Goal: Information Seeking & Learning: Learn about a topic

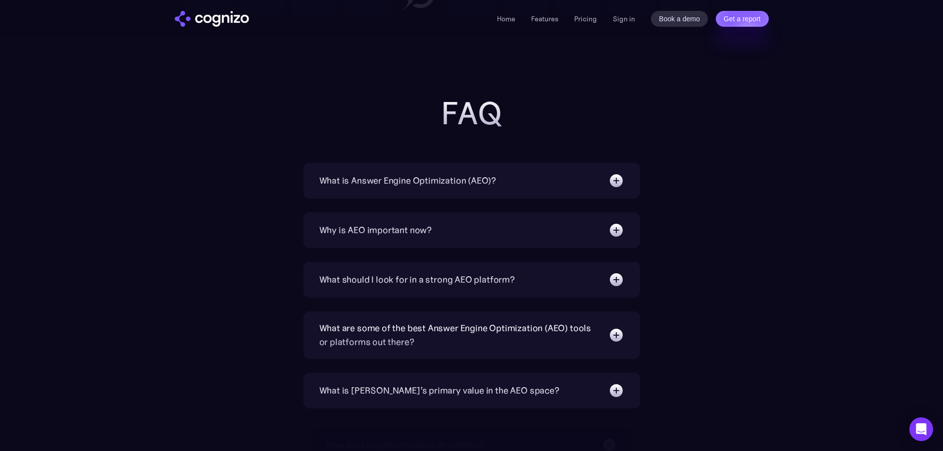
scroll to position [3118, 0]
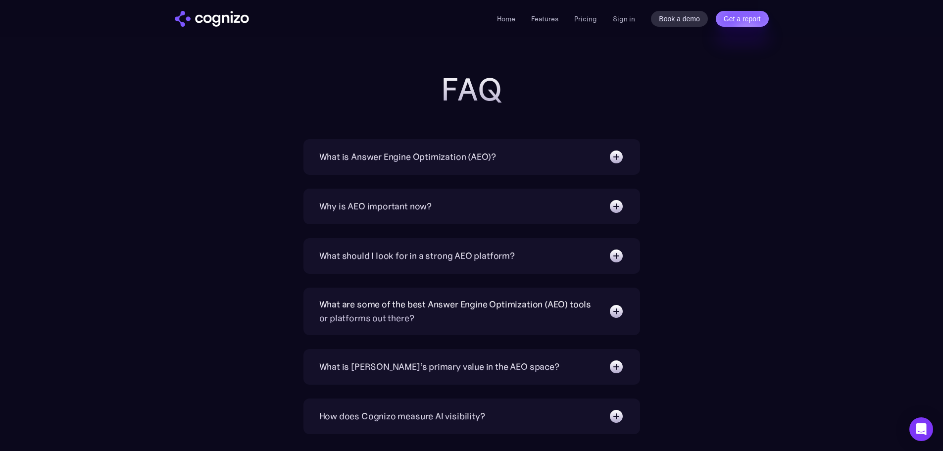
click at [508, 161] on div "What is Answer Engine Optimization (AEO)?" at bounding box center [471, 157] width 305 height 16
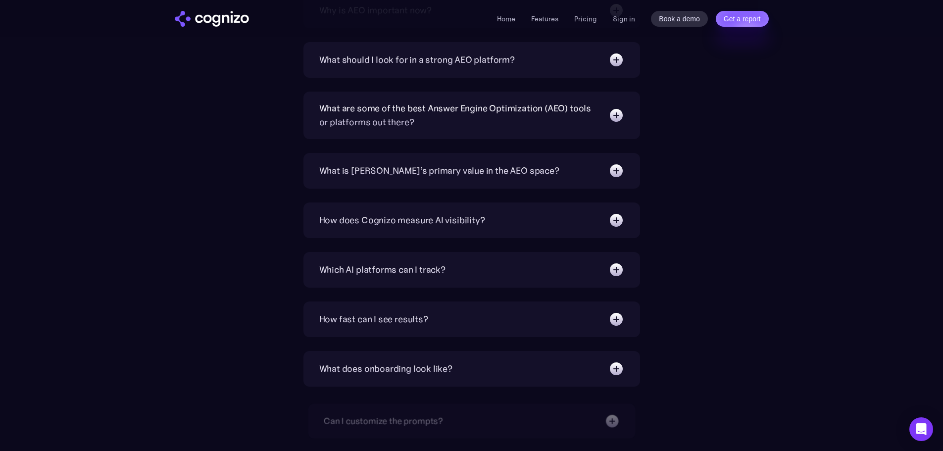
scroll to position [3415, 0]
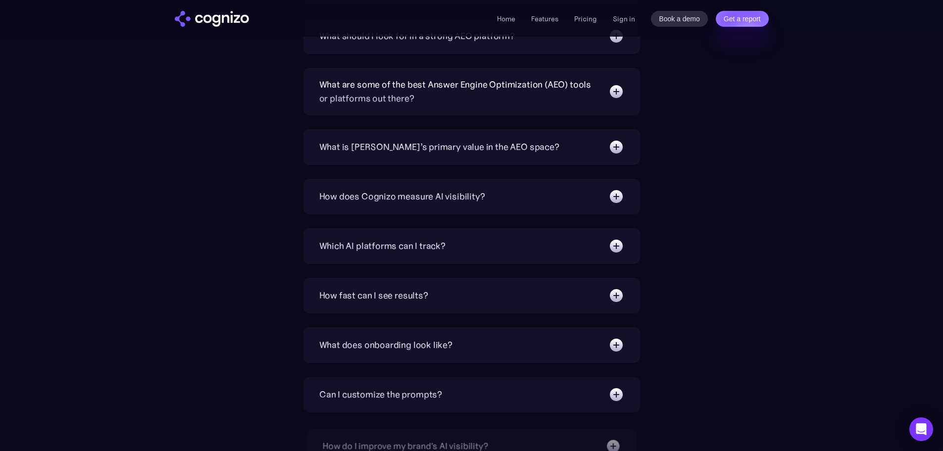
click at [425, 237] on div "Which AI platforms can I track? You can track a wide range of leading AI platfo…" at bounding box center [471, 246] width 337 height 36
click at [471, 245] on div "Which AI platforms can I track?" at bounding box center [471, 246] width 305 height 16
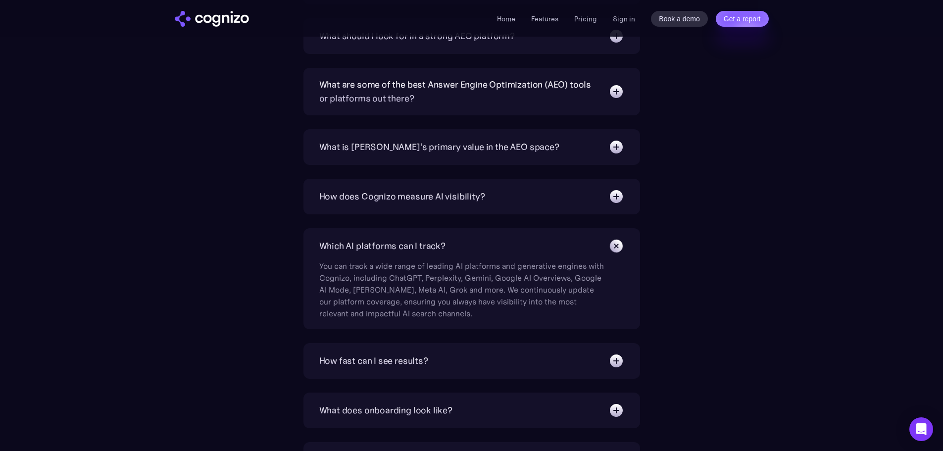
click at [474, 234] on div "Which AI platforms can I track? You can track a wide range of leading AI platfo…" at bounding box center [471, 278] width 337 height 101
click at [440, 246] on div "Which AI platforms can I track?" at bounding box center [382, 246] width 126 height 14
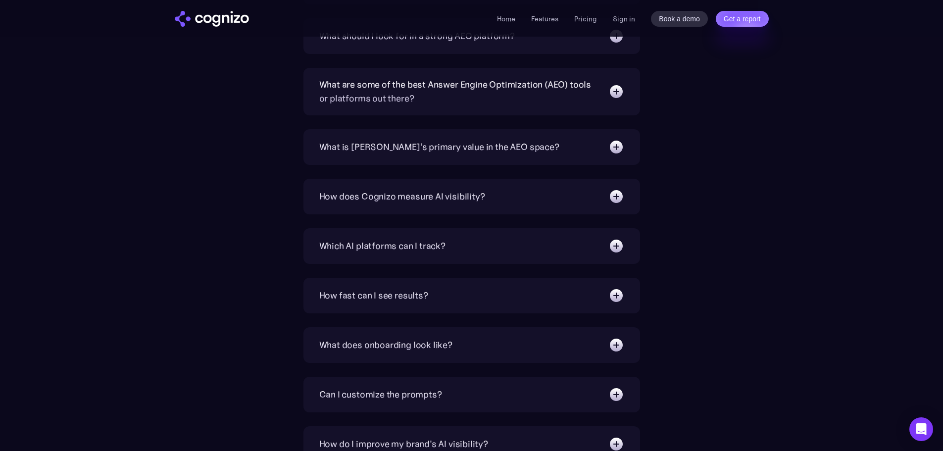
click at [466, 195] on div "How does Cognizo measure AI visibility?" at bounding box center [402, 197] width 166 height 14
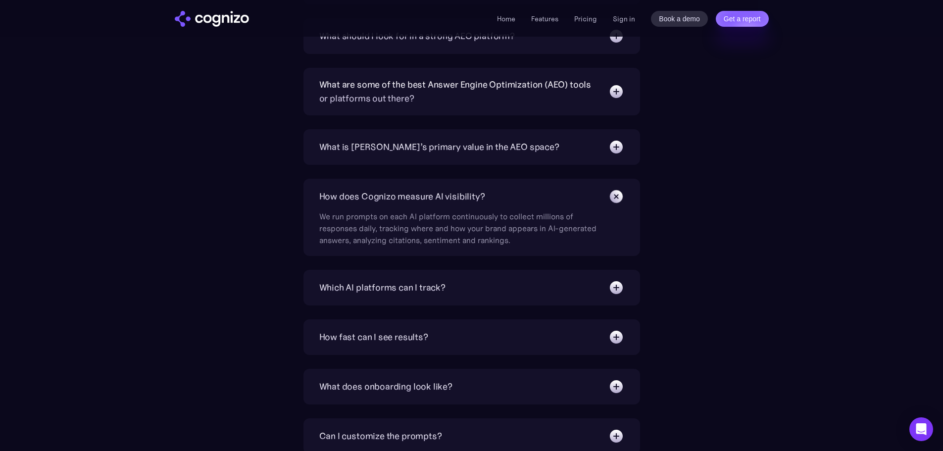
click at [426, 152] on div "What is [PERSON_NAME]’s primary value in the AEO space?" at bounding box center [439, 147] width 240 height 14
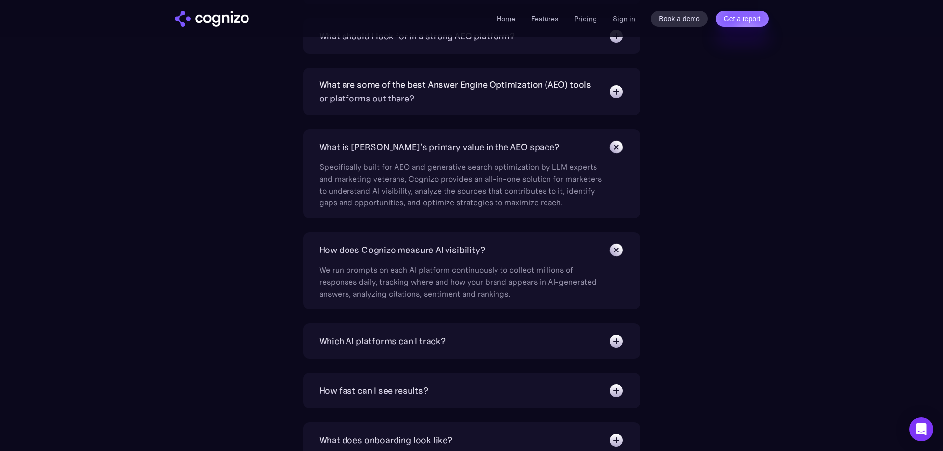
click at [426, 152] on div "What is [PERSON_NAME]’s primary value in the AEO space?" at bounding box center [439, 147] width 240 height 14
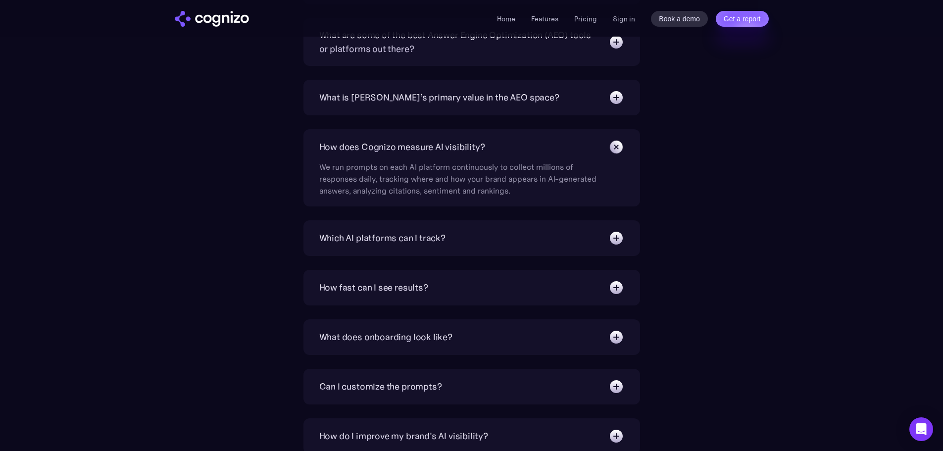
scroll to position [3514, 0]
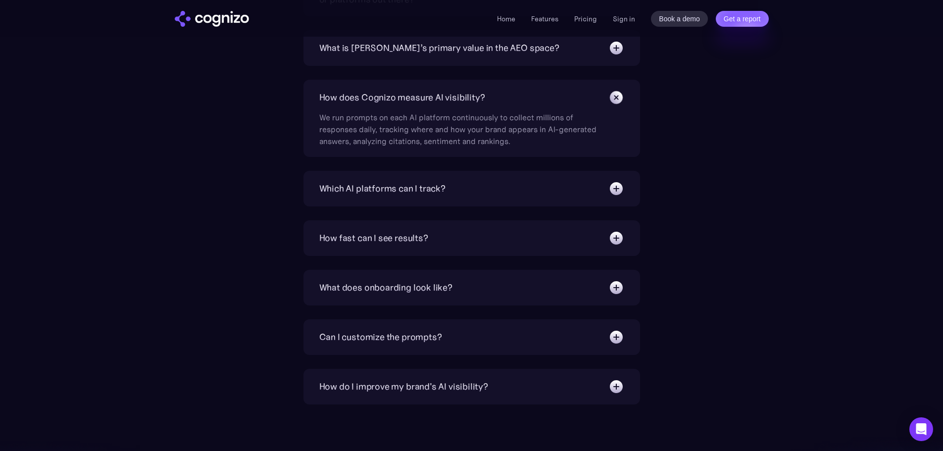
click at [442, 340] on div "Can I customize the prompts?" at bounding box center [471, 337] width 305 height 16
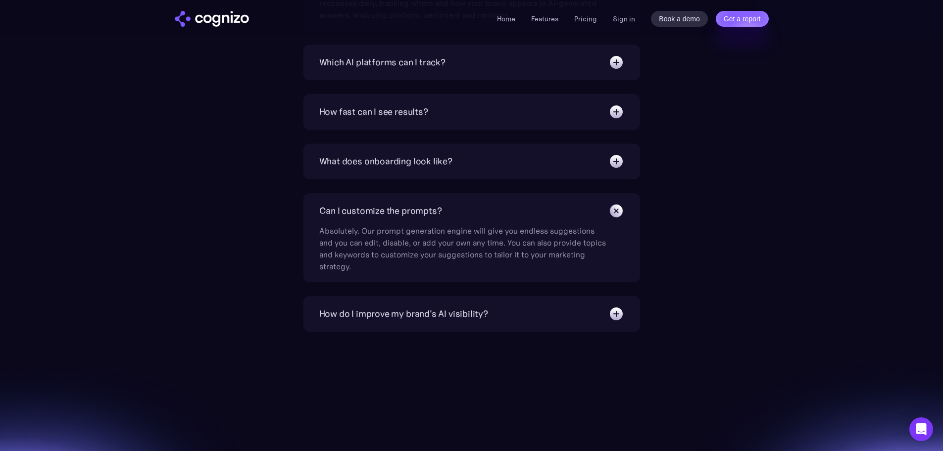
scroll to position [3662, 0]
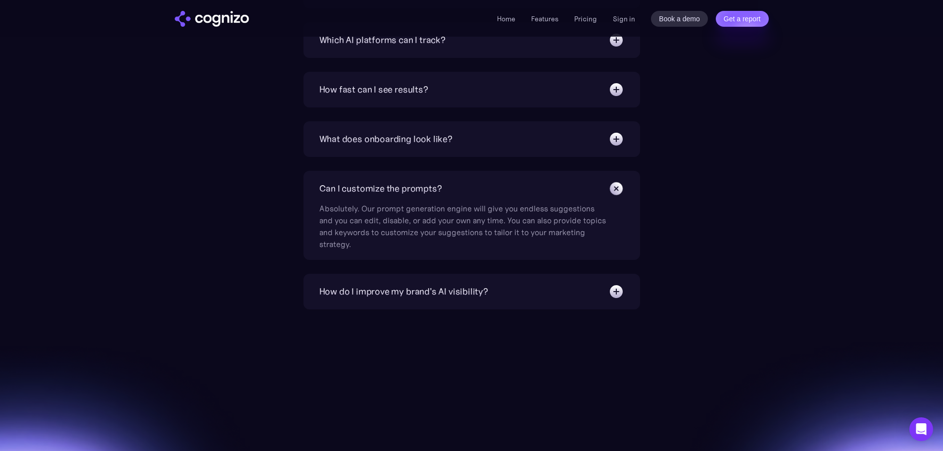
click at [496, 293] on div "How do I improve my brand's AI visibility?" at bounding box center [471, 292] width 305 height 16
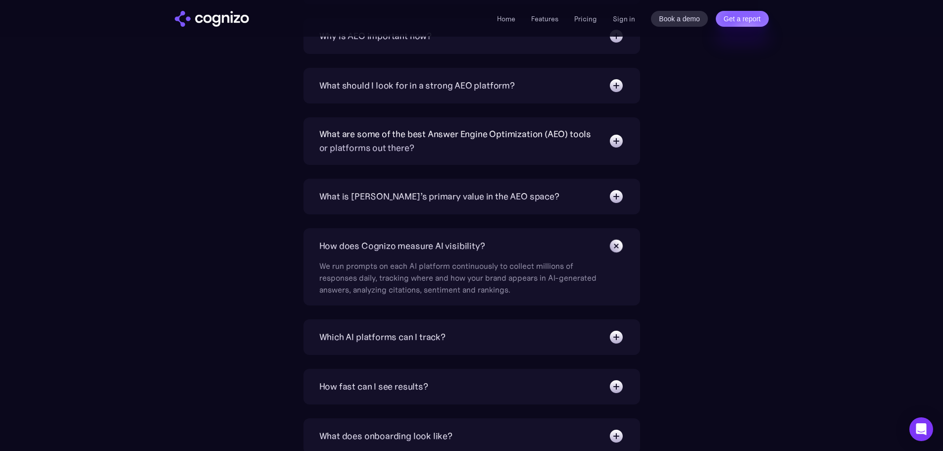
scroll to position [3415, 0]
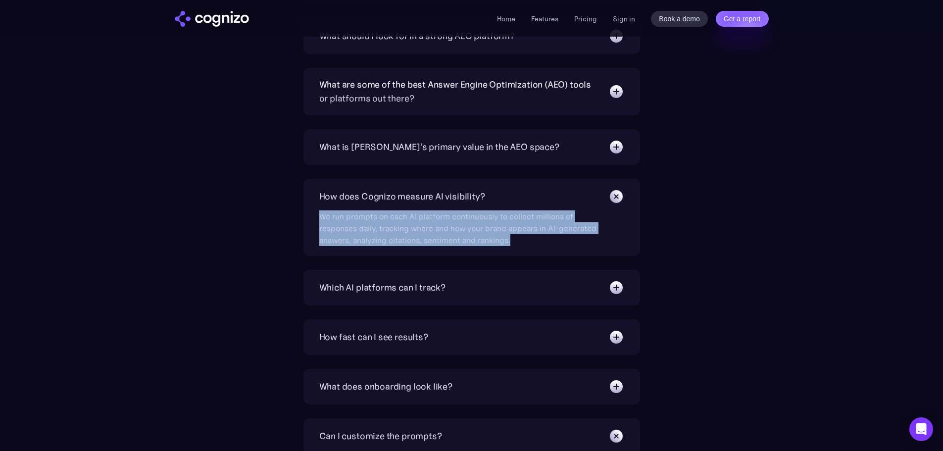
drag, startPoint x: 520, startPoint y: 244, endPoint x: 318, endPoint y: 213, distance: 204.8
click at [318, 213] on div "How does Cognizo measure AI visibility? We run prompts on each AI platform cont…" at bounding box center [471, 217] width 337 height 77
copy div "We run prompts on each AI platform continuously to collect millions of response…"
click at [613, 200] on img at bounding box center [616, 196] width 22 height 22
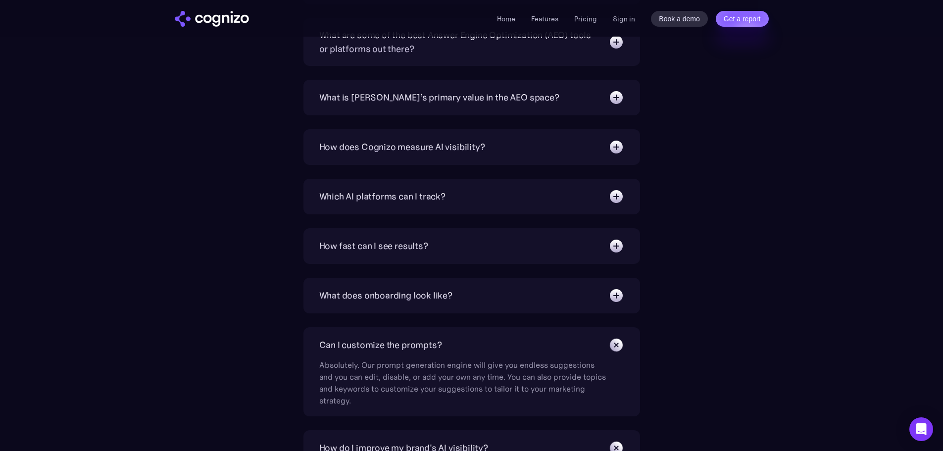
scroll to position [3514, 0]
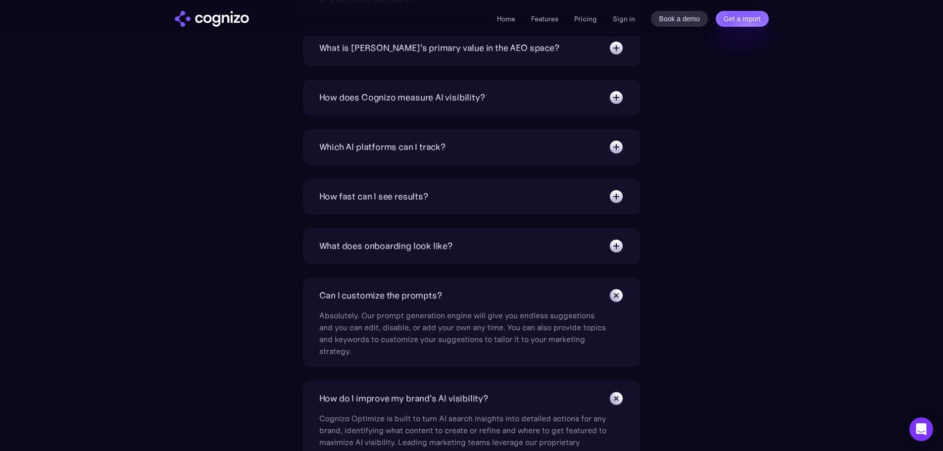
click at [417, 191] on div "How fast can I see results?" at bounding box center [373, 197] width 109 height 14
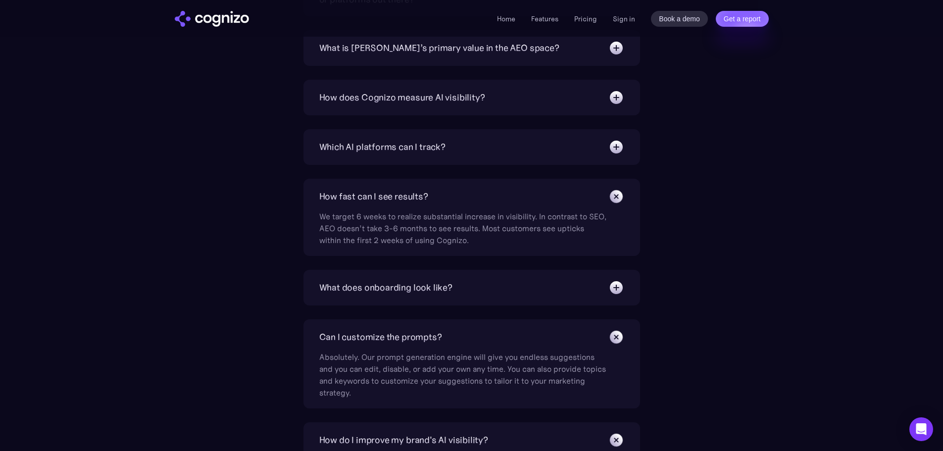
click at [461, 201] on div "How fast can I see results?" at bounding box center [471, 197] width 305 height 16
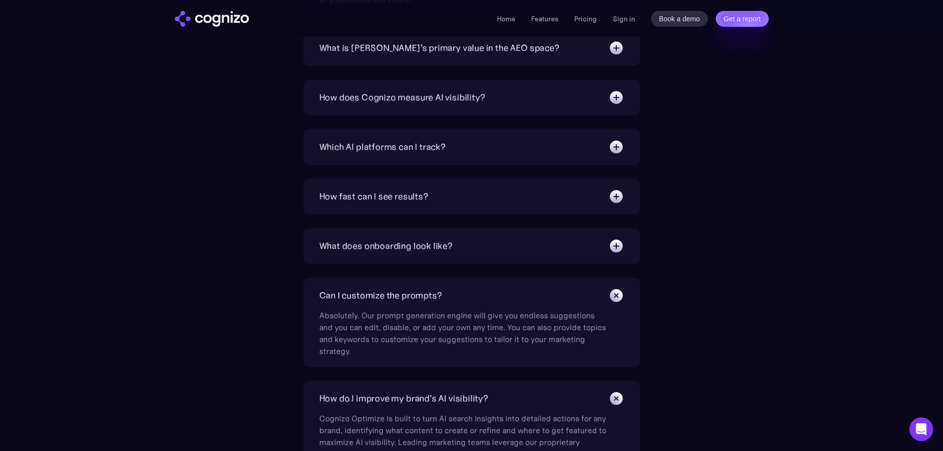
click at [512, 295] on div "Can I customize the prompts?" at bounding box center [471, 296] width 305 height 16
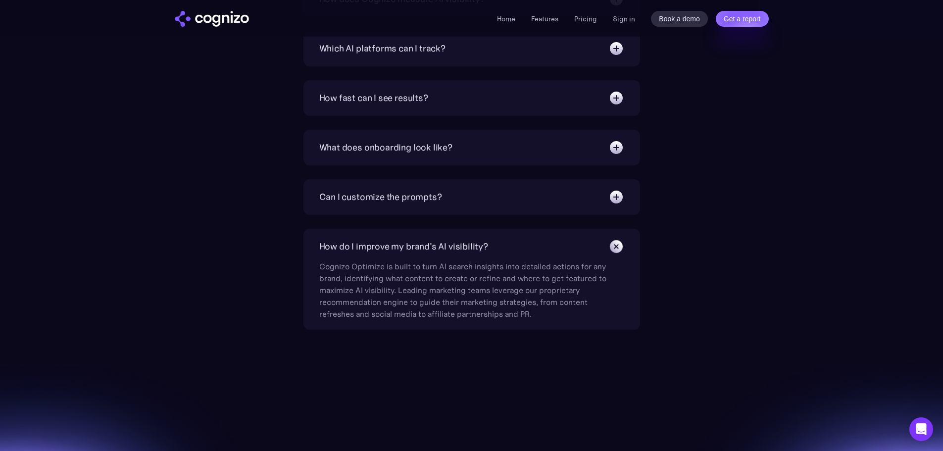
scroll to position [3613, 0]
click at [435, 246] on div "How do I improve my brand's AI visibility?" at bounding box center [403, 246] width 169 height 14
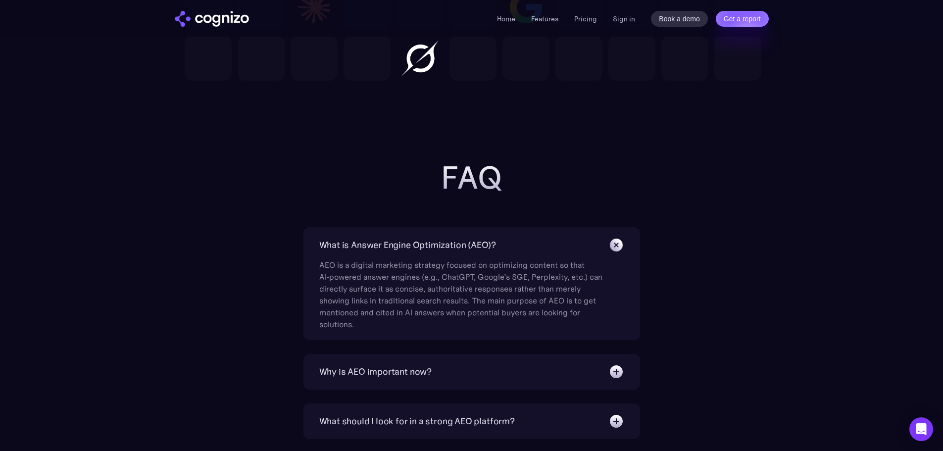
scroll to position [3145, 0]
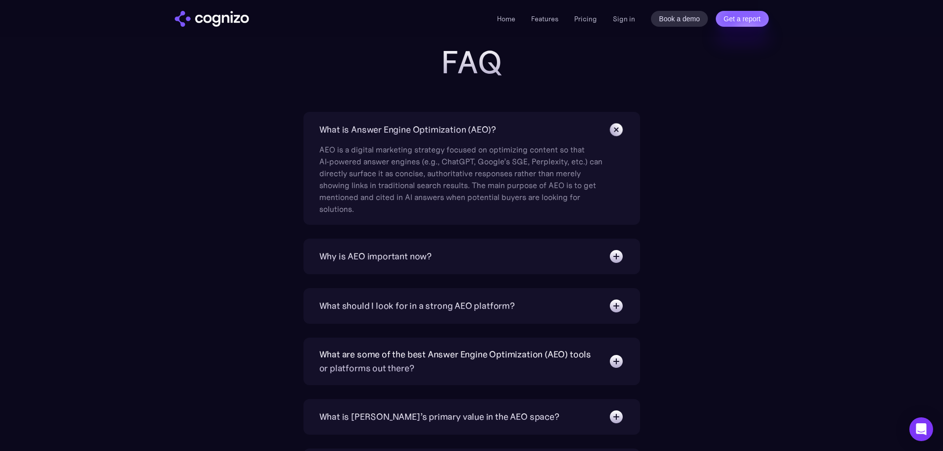
click at [413, 126] on div "What is Answer Engine Optimization (AEO)?" at bounding box center [407, 130] width 177 height 14
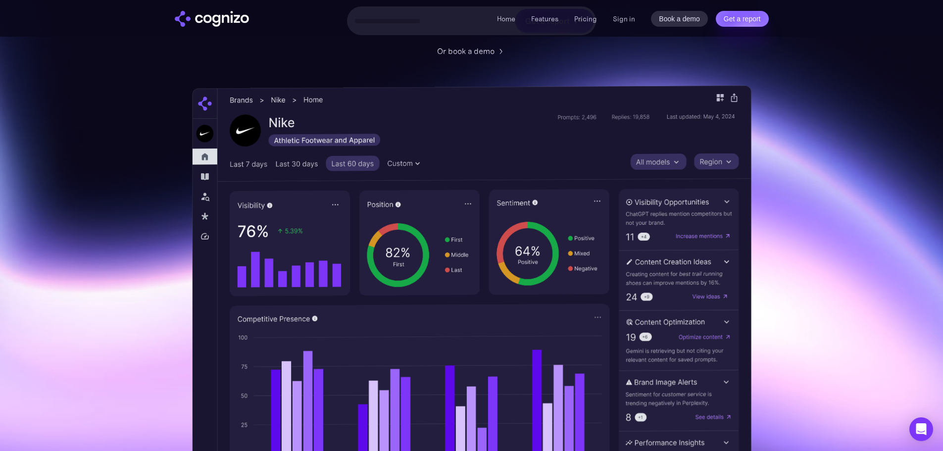
scroll to position [0, 0]
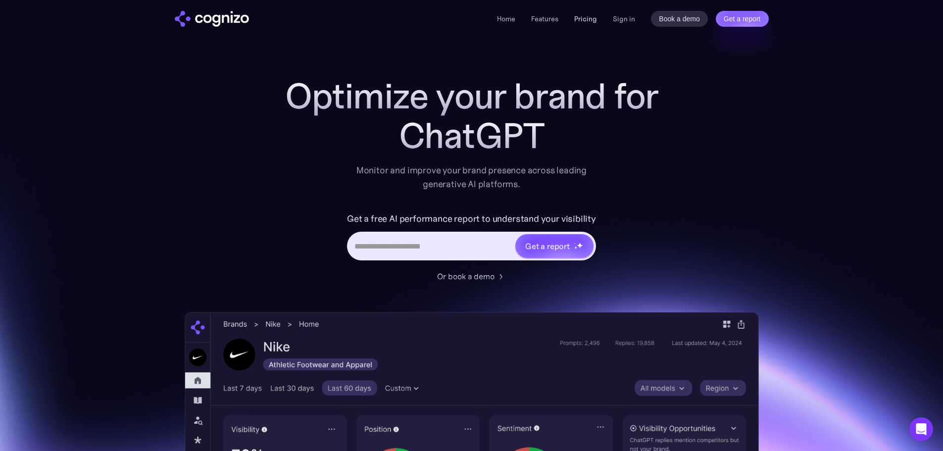
click at [591, 20] on link "Pricing" at bounding box center [585, 18] width 23 height 9
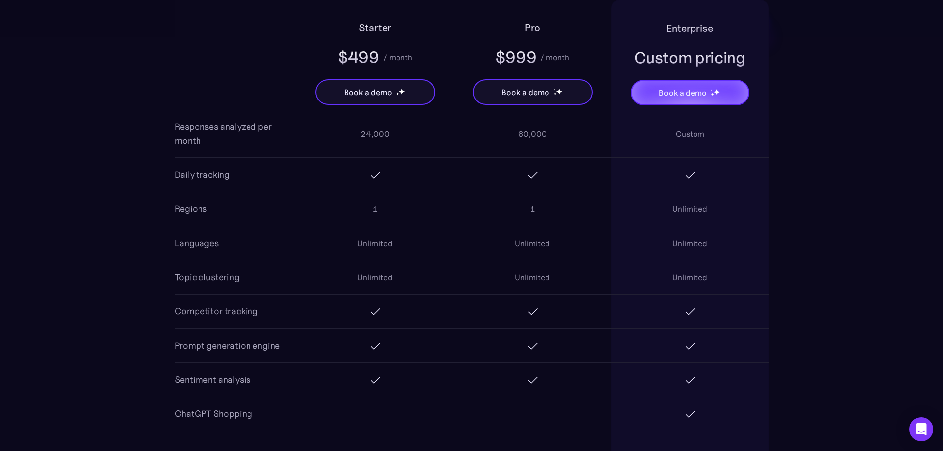
scroll to position [643, 0]
